Goal: Find specific page/section: Find specific page/section

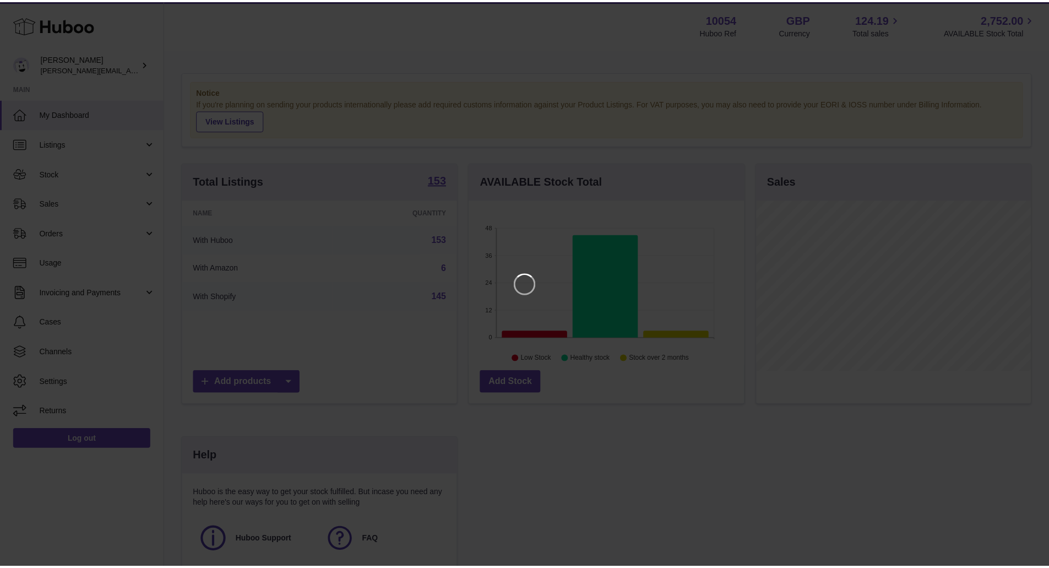
scroll to position [172, 278]
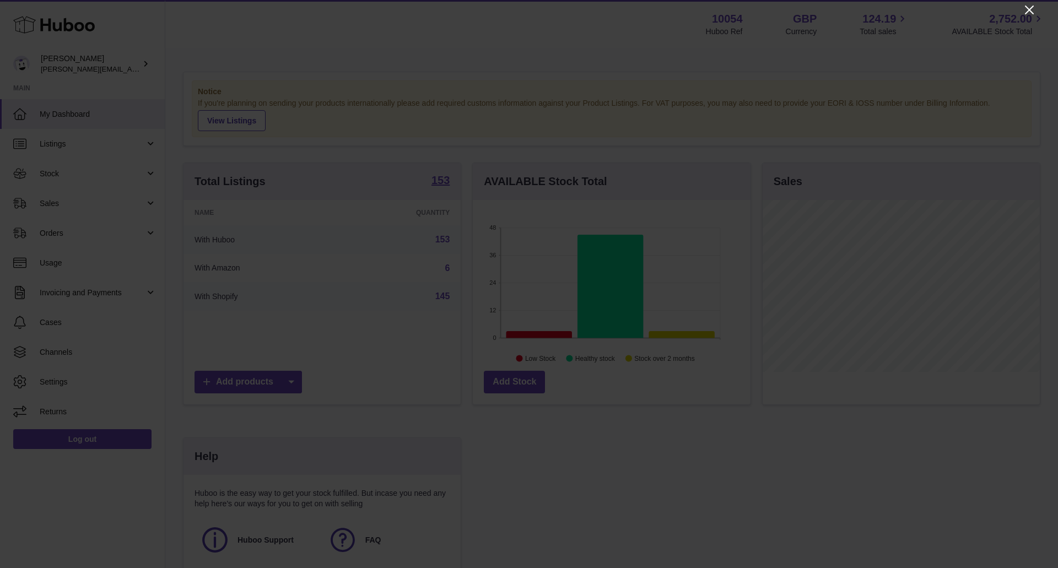
click at [1027, 11] on icon "Close" at bounding box center [1028, 9] width 13 height 13
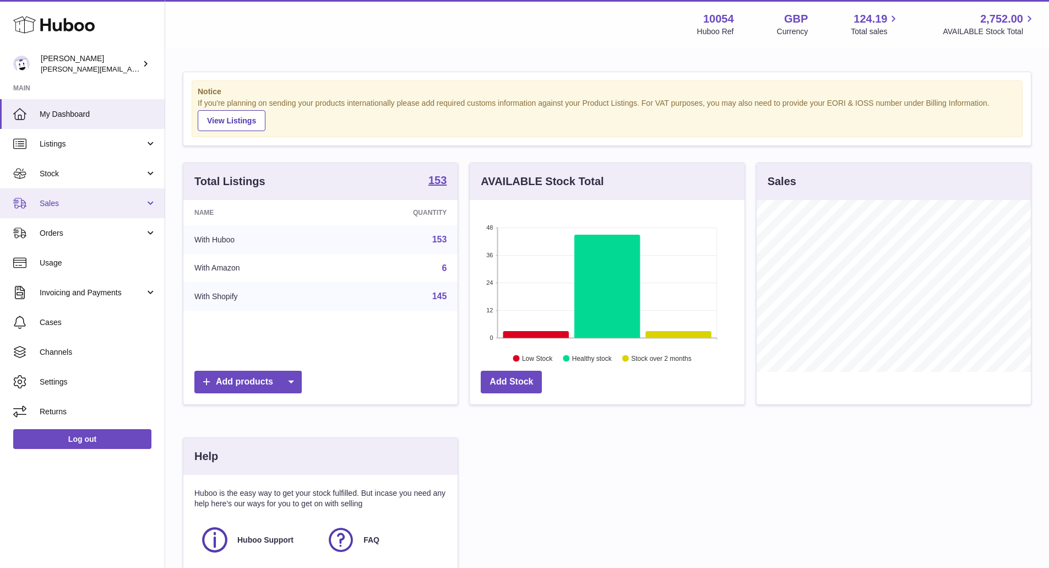
click at [97, 196] on link "Sales" at bounding box center [82, 203] width 165 height 30
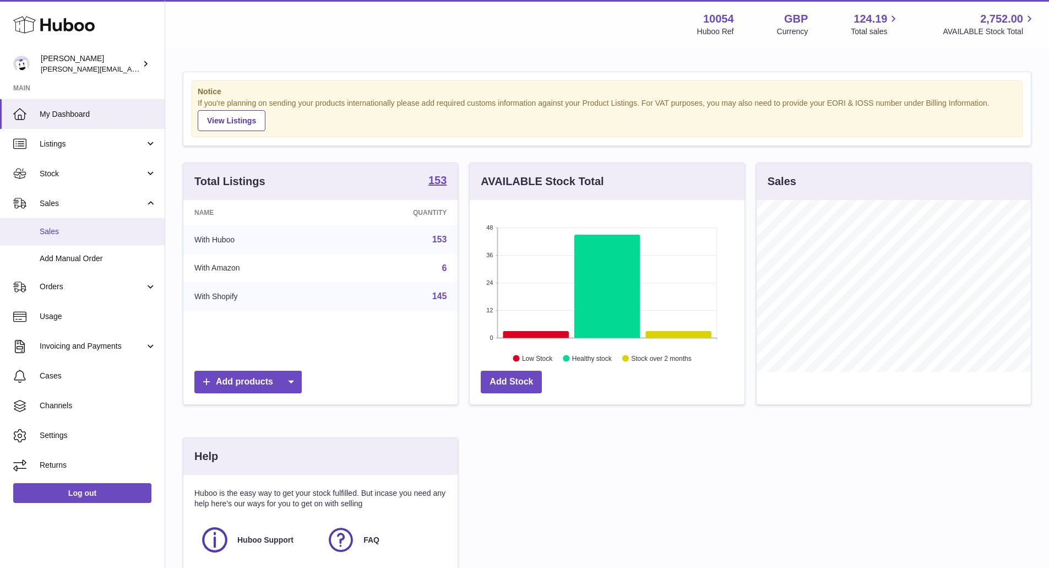
click at [89, 228] on span "Sales" at bounding box center [98, 231] width 117 height 10
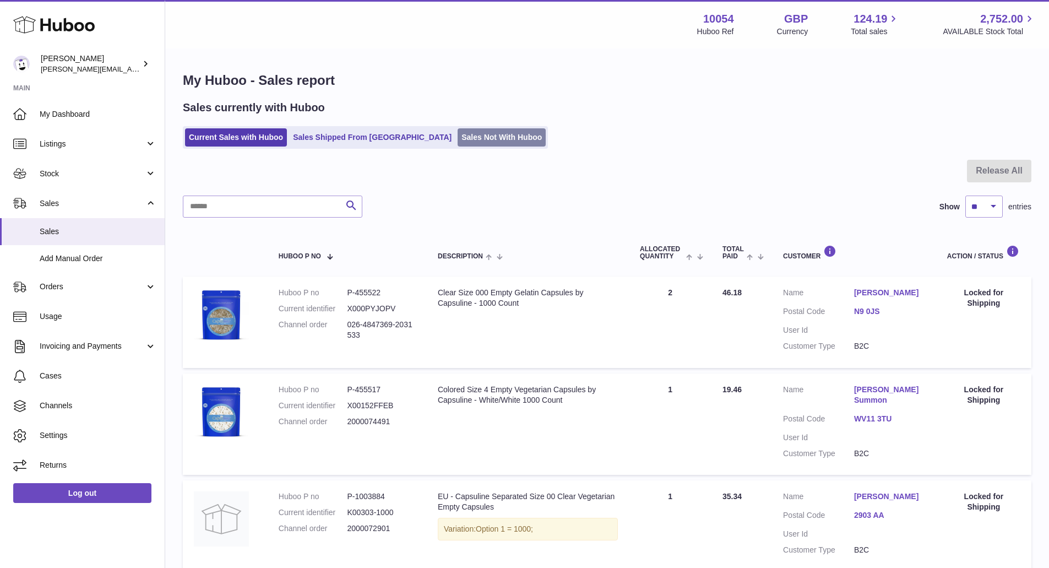
click at [458, 143] on link "Sales Not With Huboo" at bounding box center [502, 137] width 88 height 18
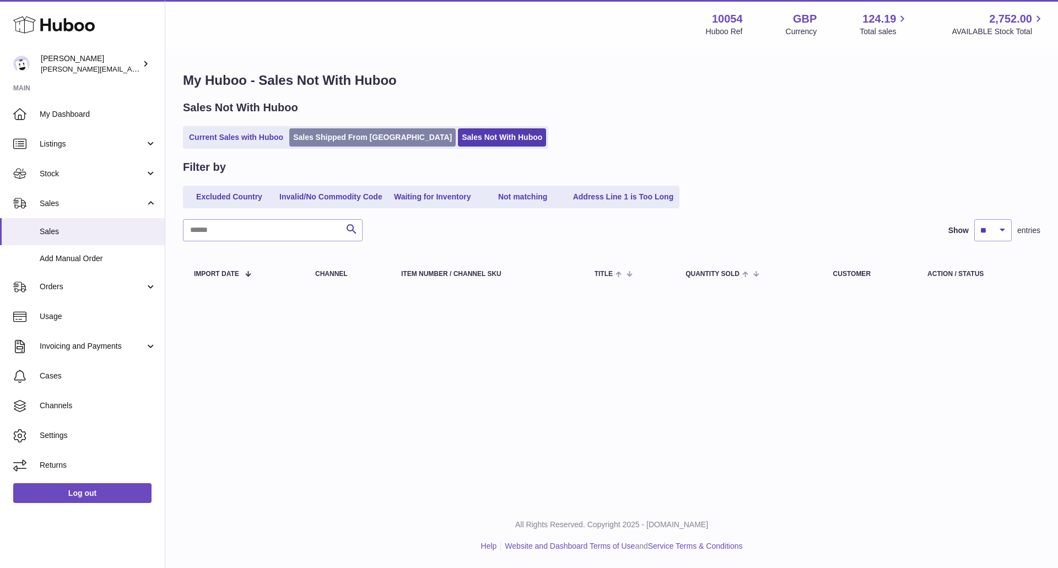
click at [317, 134] on link "Sales Shipped From [GEOGRAPHIC_DATA]" at bounding box center [372, 137] width 166 height 18
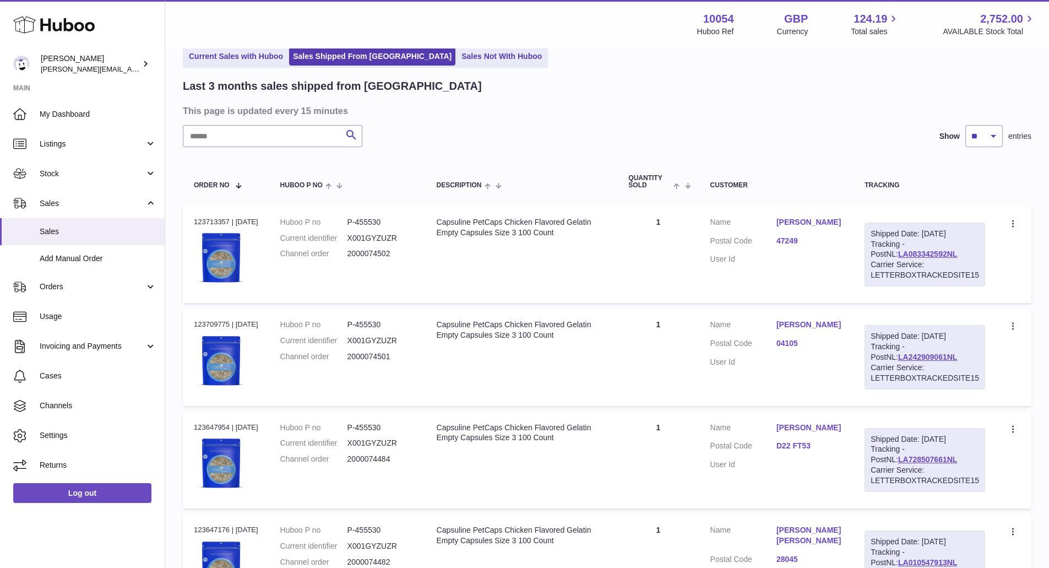
scroll to position [110, 0]
